Goal: Transaction & Acquisition: Book appointment/travel/reservation

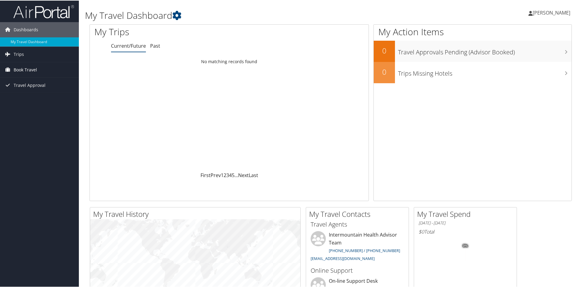
click at [35, 68] on span "Book Travel" at bounding box center [25, 69] width 23 height 15
click at [43, 98] on link "Book/Manage Online Trips" at bounding box center [39, 99] width 79 height 9
